Goal: Transaction & Acquisition: Purchase product/service

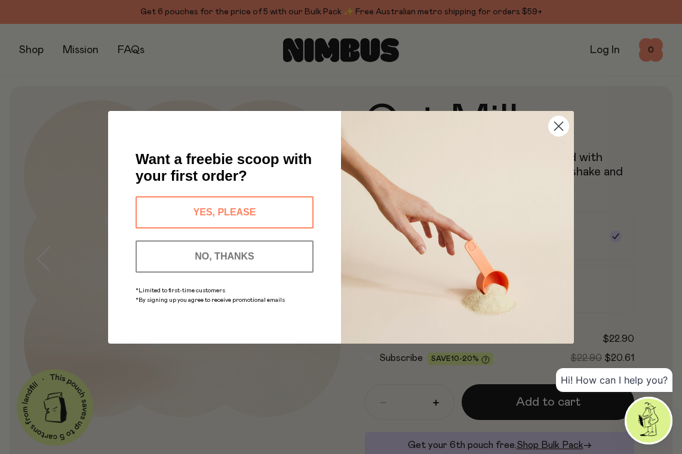
click at [274, 213] on button "YES, PLEASE" at bounding box center [225, 212] width 178 height 32
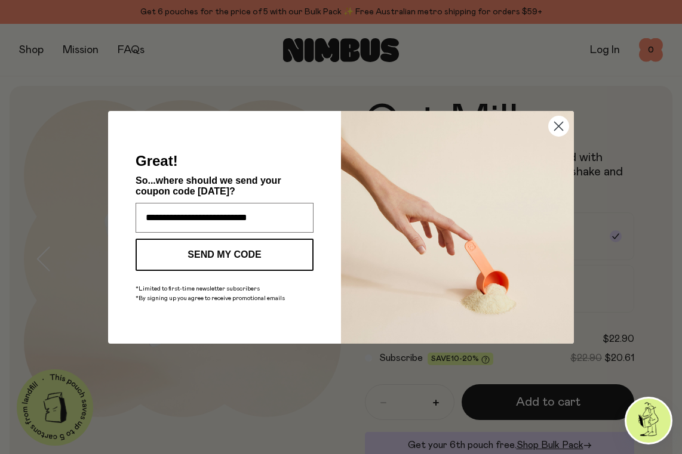
type input "**********"
click at [179, 256] on button "SEND MY CODE" at bounding box center [225, 255] width 178 height 32
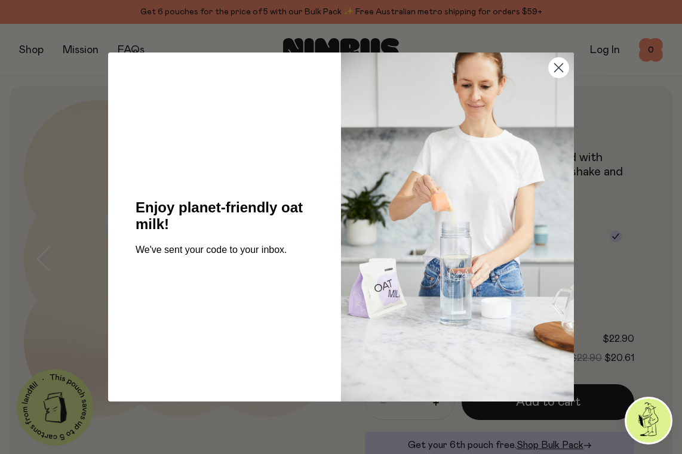
click at [559, 75] on circle "Close dialog" at bounding box center [559, 68] width 20 height 20
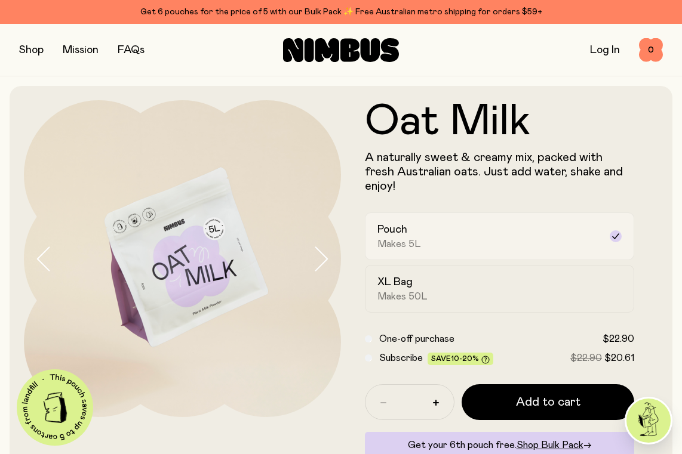
click at [580, 227] on div "Pouch Makes 5L" at bounding box center [488, 236] width 223 height 27
click at [28, 50] on button "button" at bounding box center [31, 50] width 24 height 17
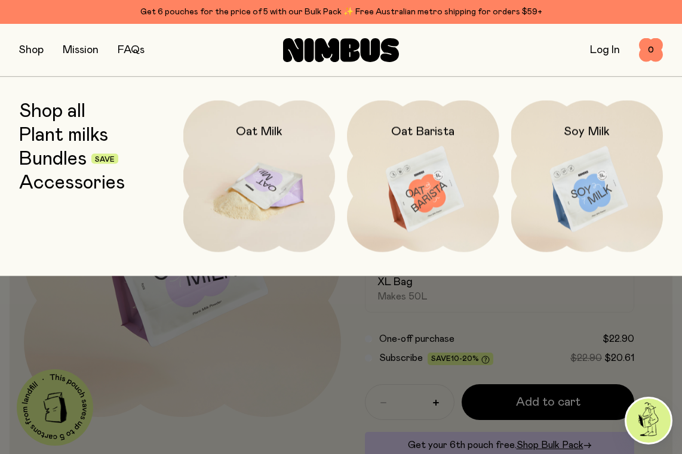
click at [247, 167] on img at bounding box center [259, 189] width 152 height 179
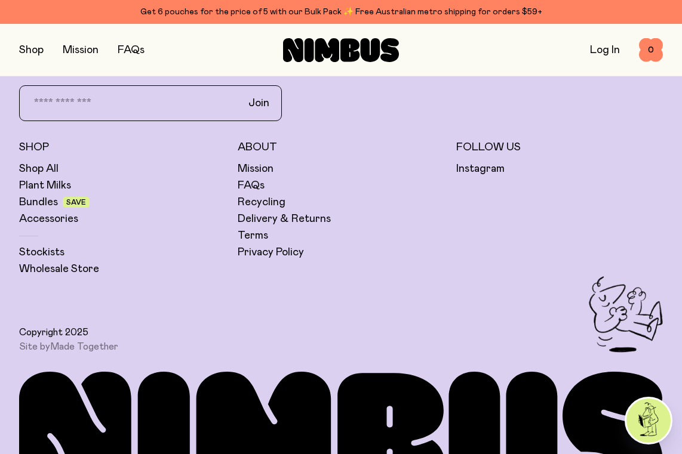
scroll to position [2910, 0]
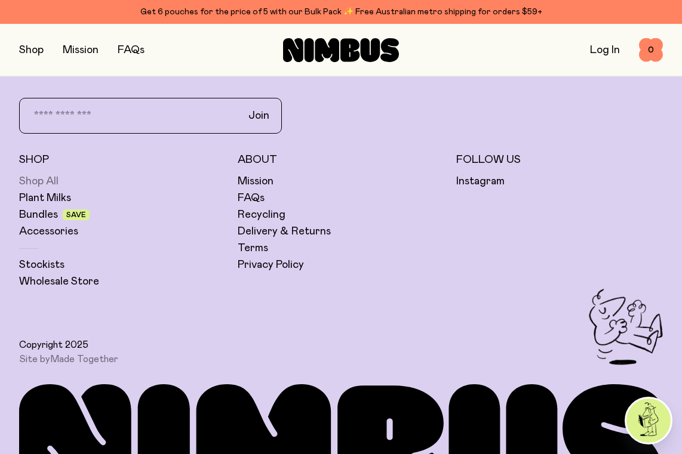
click at [47, 174] on link "Shop All" at bounding box center [38, 181] width 39 height 14
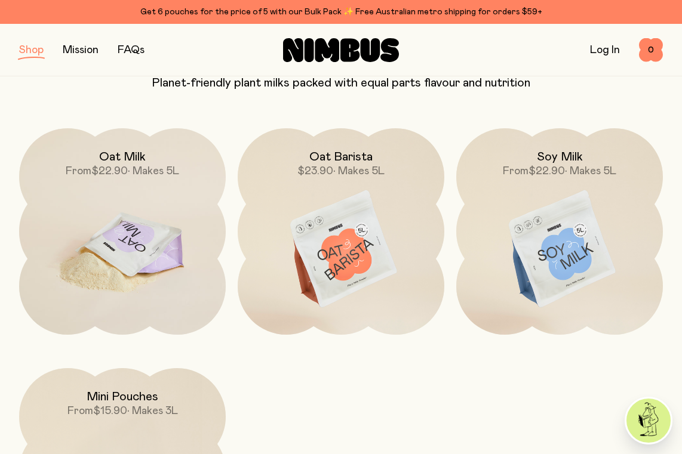
scroll to position [128, 0]
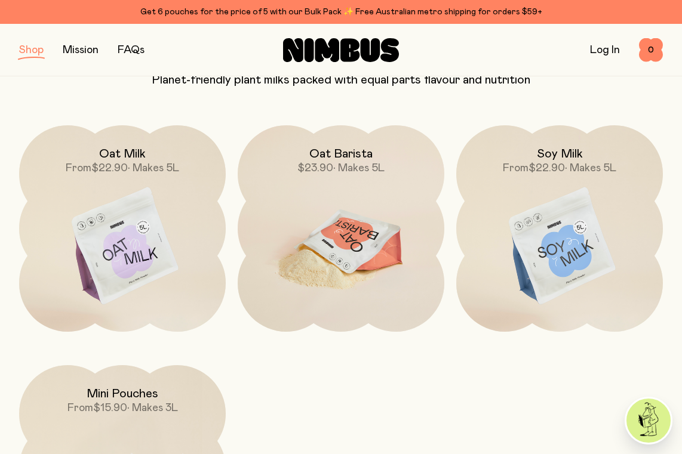
click at [323, 245] on img at bounding box center [341, 246] width 207 height 243
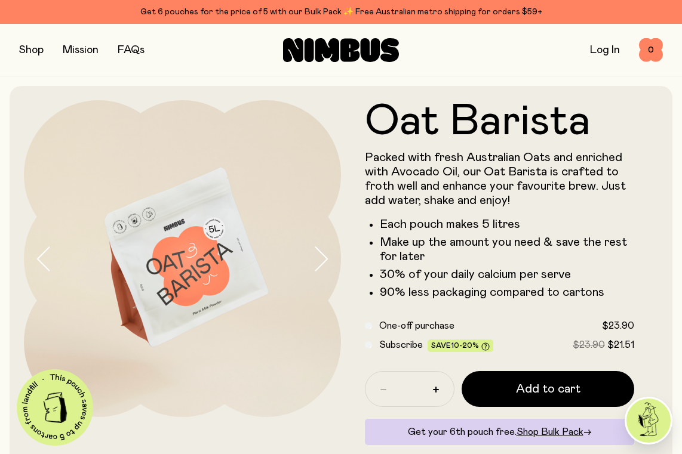
click at [34, 54] on button "button" at bounding box center [31, 50] width 24 height 17
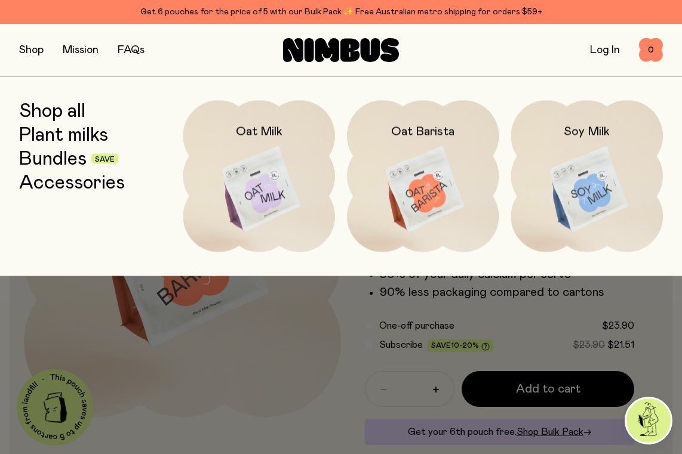
click at [78, 157] on link "Bundles" at bounding box center [52, 158] width 67 height 21
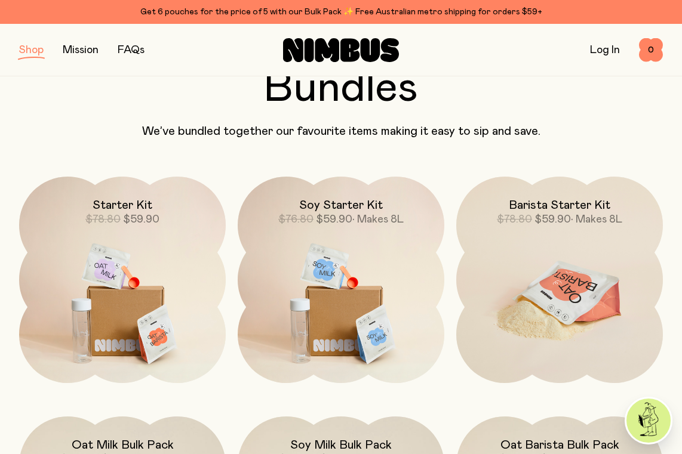
scroll to position [73, 0]
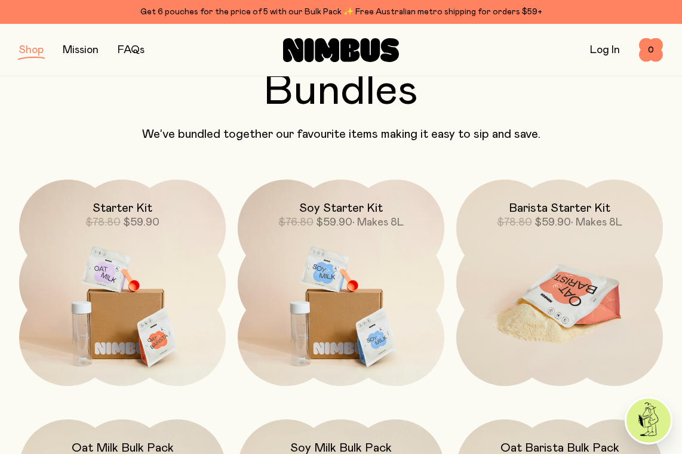
click at [545, 306] on img at bounding box center [559, 301] width 207 height 243
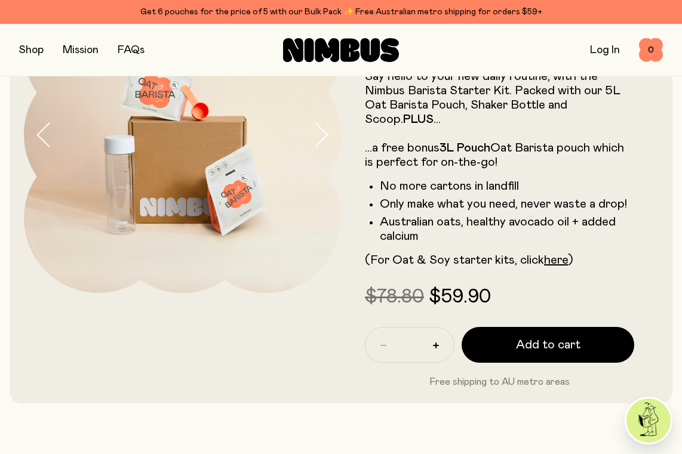
scroll to position [125, 0]
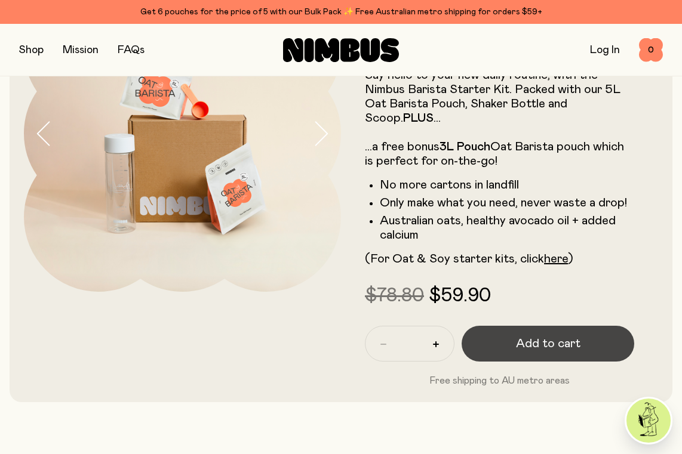
click at [571, 337] on span "Add to cart" at bounding box center [548, 344] width 64 height 17
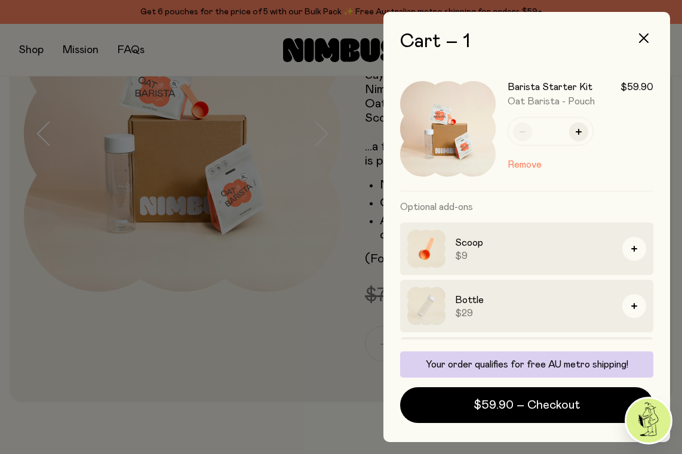
scroll to position [0, 0]
